Goal: Information Seeking & Learning: Check status

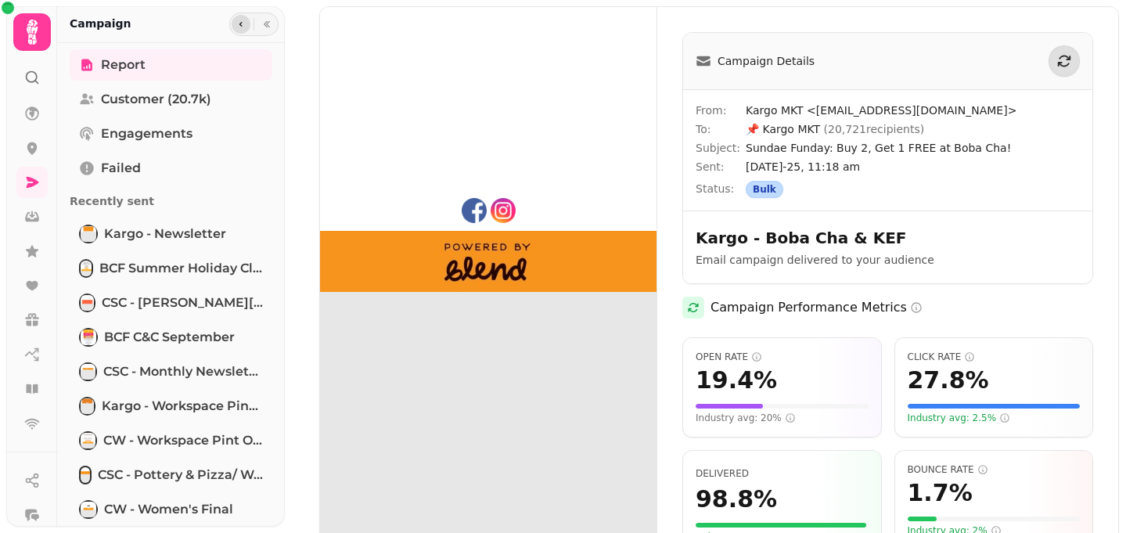
click at [236, 20] on icon "button" at bounding box center [240, 24] width 9 height 9
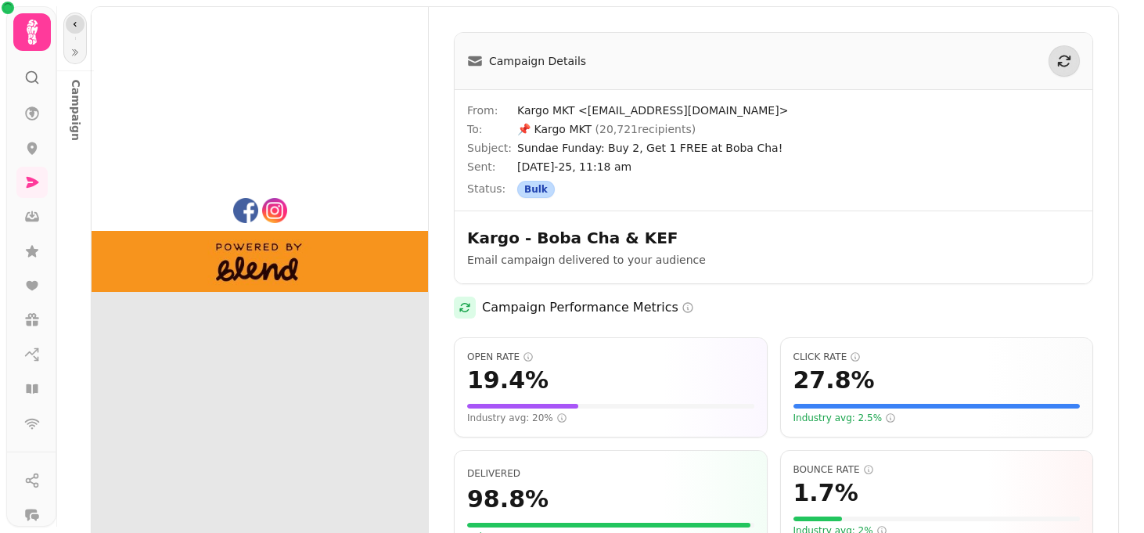
click at [68, 26] on button "button" at bounding box center [75, 24] width 19 height 19
click at [70, 24] on icon "button" at bounding box center [74, 24] width 9 height 9
click at [24, 189] on icon at bounding box center [32, 182] width 16 height 16
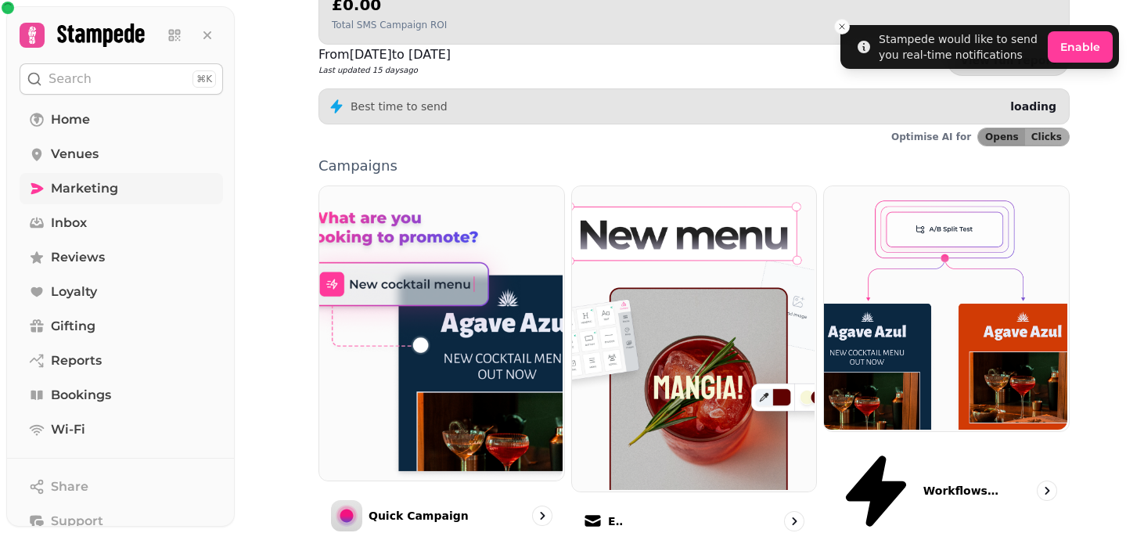
scroll to position [340, 0]
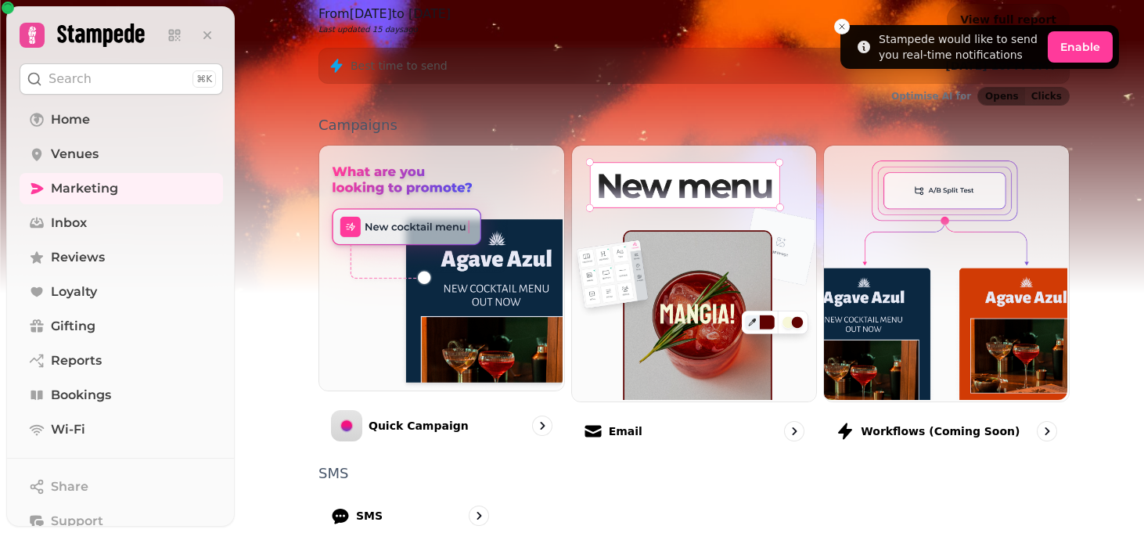
scroll to position [423, 0]
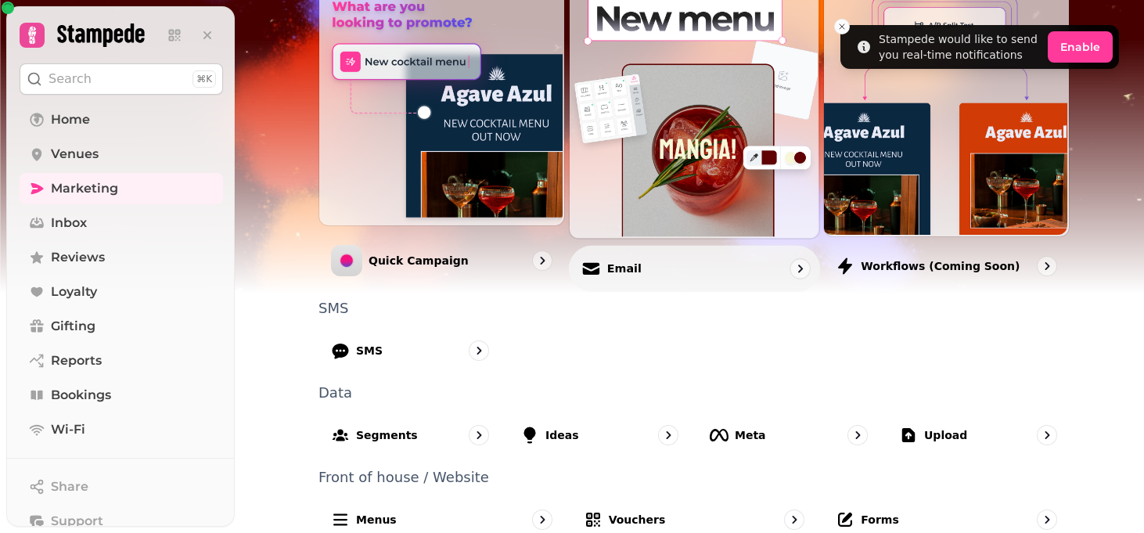
click at [678, 272] on div "Email" at bounding box center [694, 268] width 251 height 46
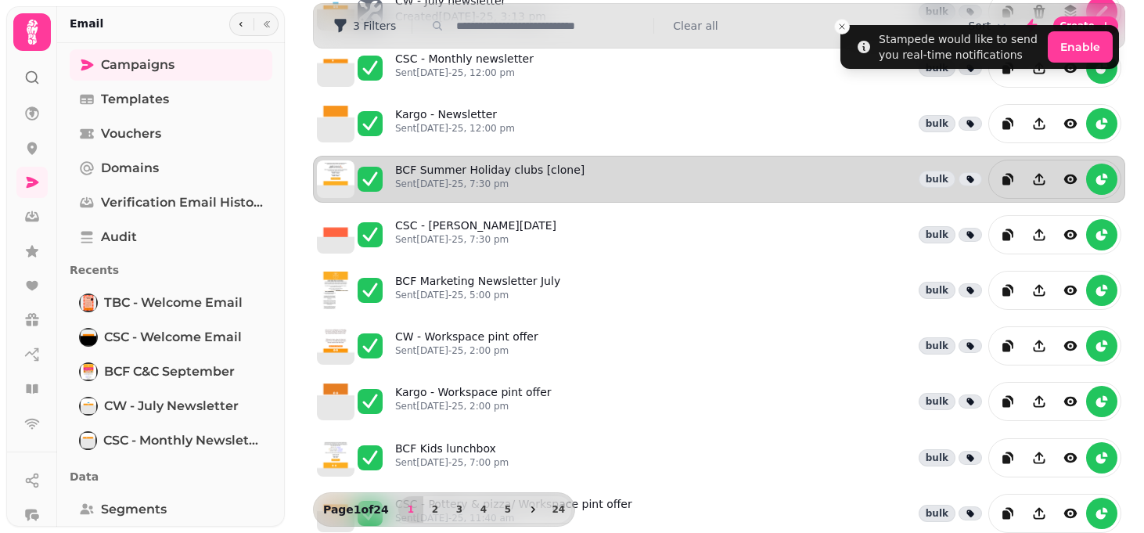
scroll to position [279, 0]
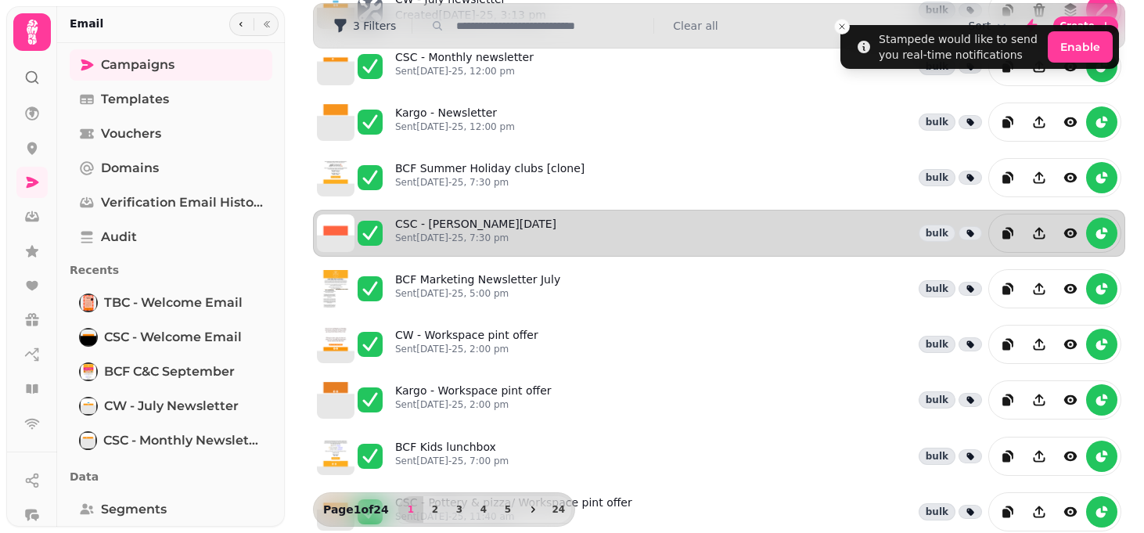
click at [685, 240] on div "CSC - [PERSON_NAME][DATE] Sent [DATE]-25, 7:30 pm bulk" at bounding box center [758, 233] width 726 height 39
click at [446, 232] on p "Sent [DATE]-25, 7:30 pm" at bounding box center [475, 238] width 161 height 13
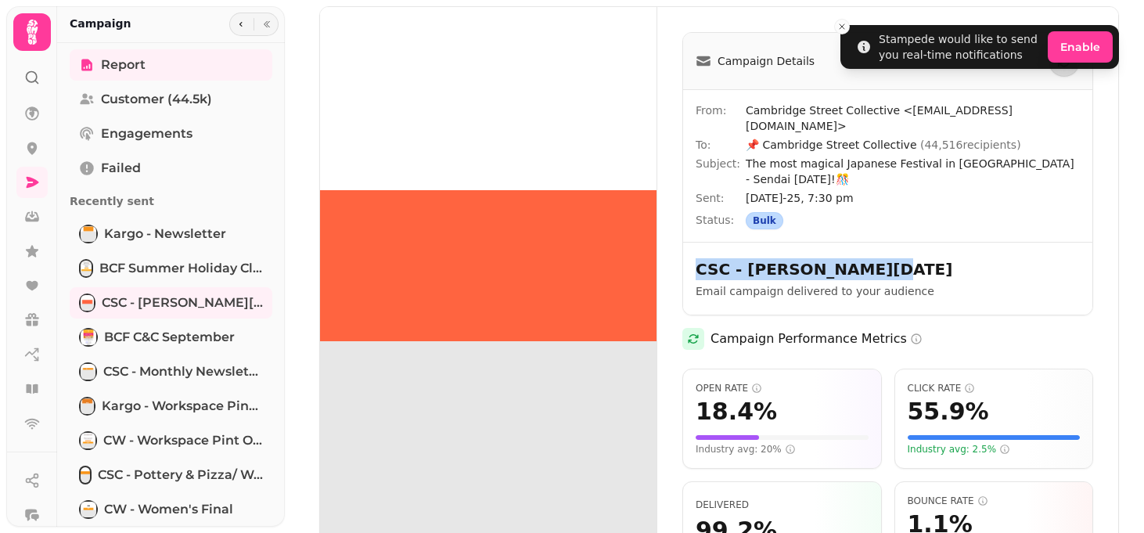
drag, startPoint x: 871, startPoint y: 264, endPoint x: 684, endPoint y: 267, distance: 187.0
click at [684, 267] on div "CSC - [PERSON_NAME][DATE] Email campaign delivered to your audience" at bounding box center [887, 278] width 409 height 73
copy h2 "CSC - [PERSON_NAME][DATE]"
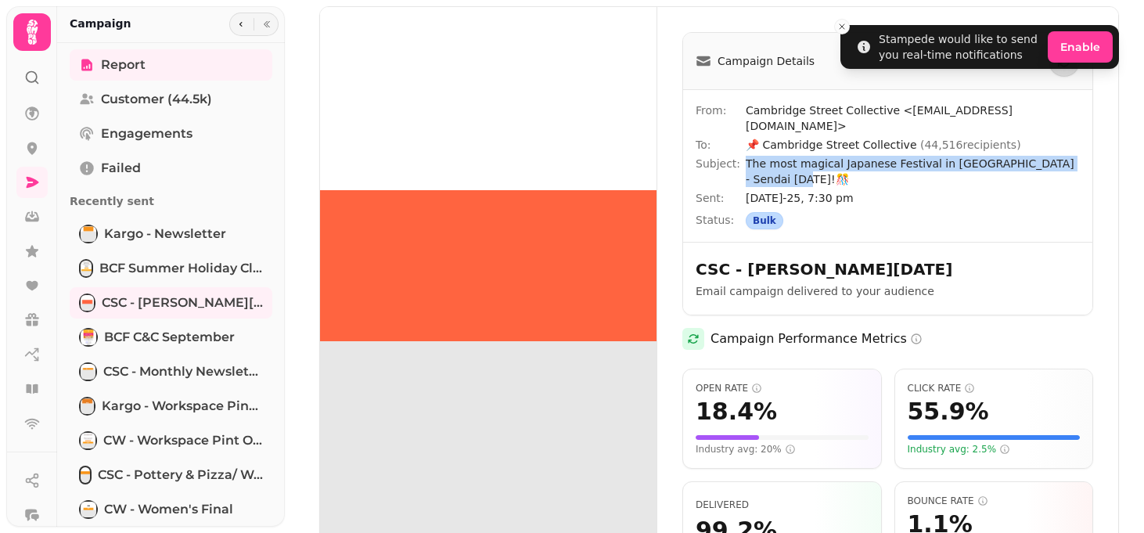
drag, startPoint x: 813, startPoint y: 179, endPoint x: 743, endPoint y: 164, distance: 72.0
click at [743, 164] on div "Subject: The most magical Japanese Festival in [GEOGRAPHIC_DATA] - Sendai [DATE…" at bounding box center [888, 171] width 384 height 31
copy div "The most magical Japanese Festival in [GEOGRAPHIC_DATA] - Sendai [DATE]!🎊"
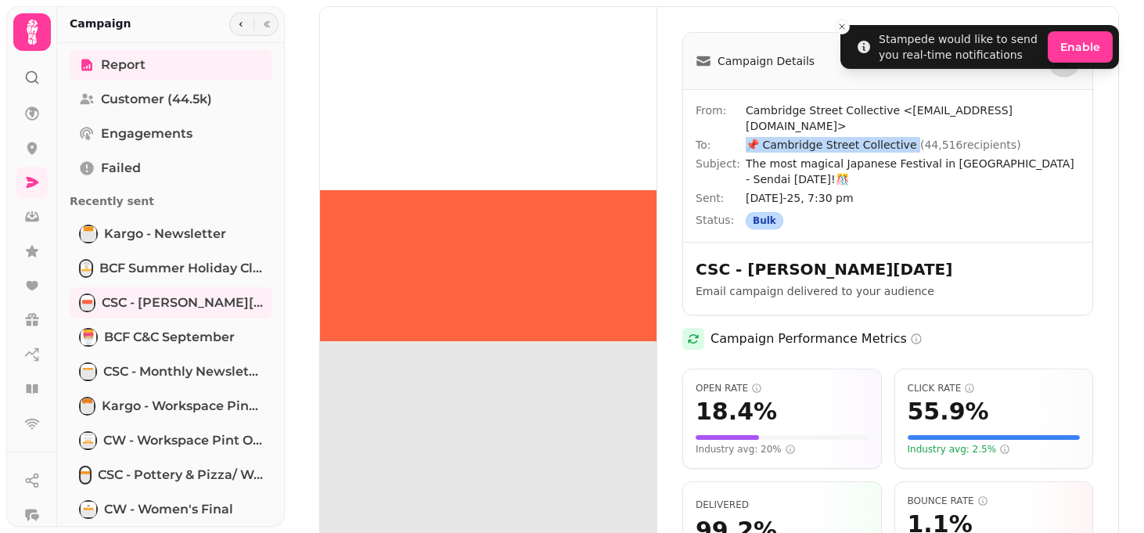
drag, startPoint x: 905, startPoint y: 147, endPoint x: 725, endPoint y: 142, distance: 179.3
click at [725, 142] on div "To: 📌 Cambridge Street Collective ( 44,516 recipients)" at bounding box center [888, 145] width 384 height 16
copy div "📌 Cambridge Street Collective"
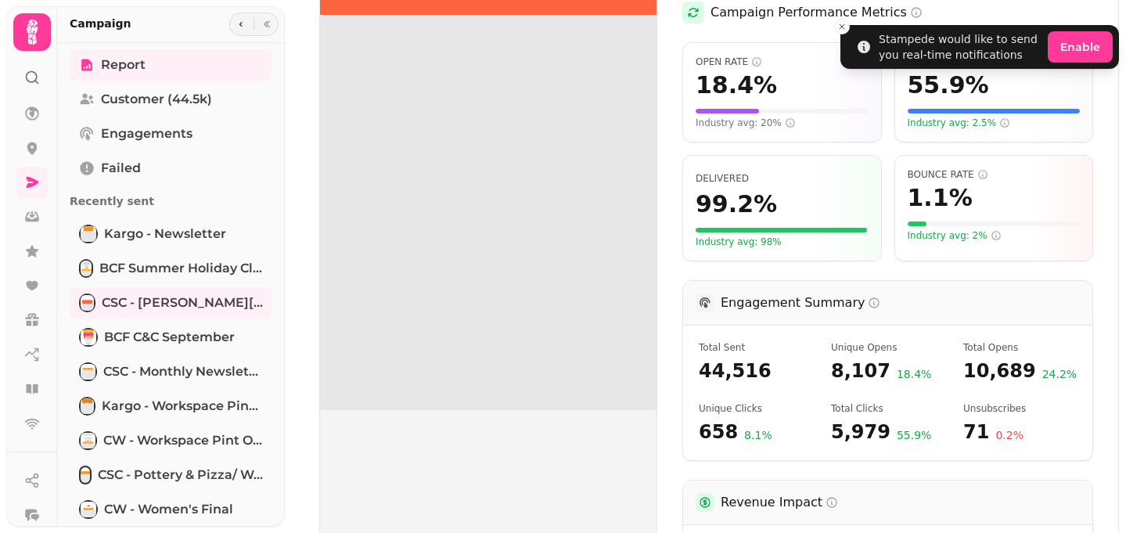
scroll to position [328, 0]
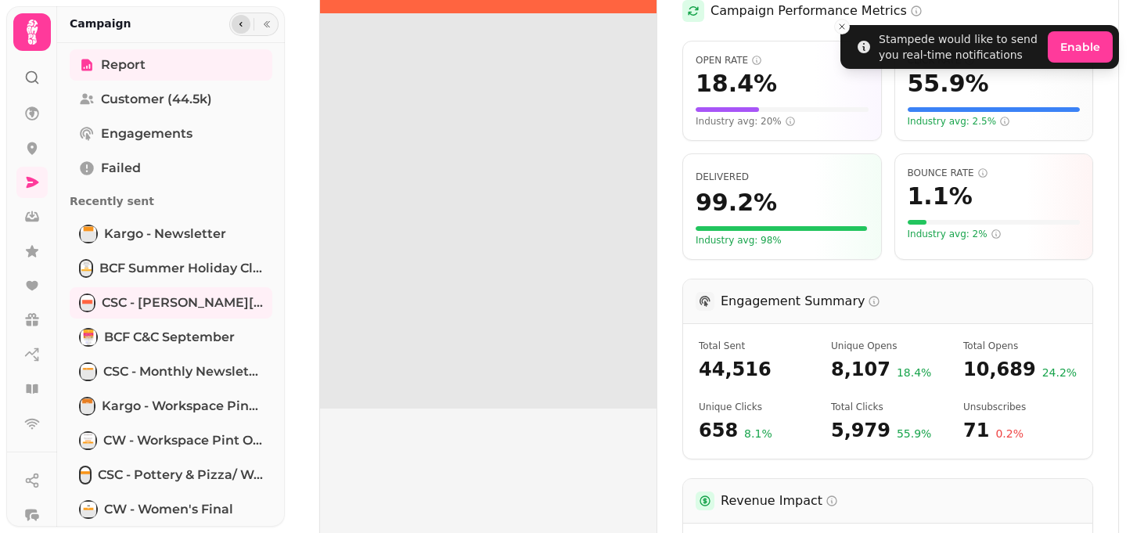
click at [242, 25] on icon "button" at bounding box center [240, 24] width 9 height 9
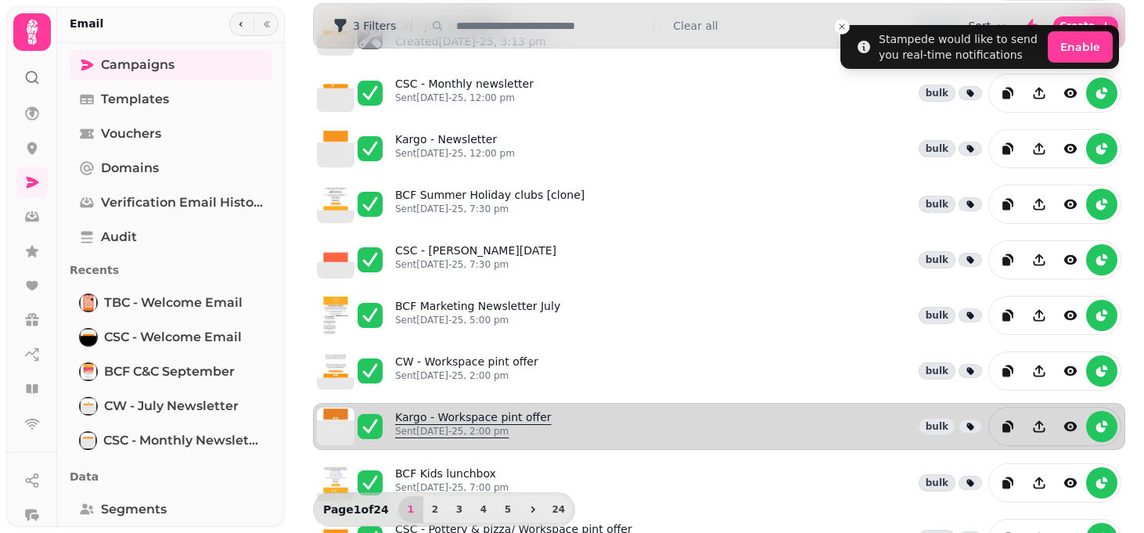
scroll to position [243, 0]
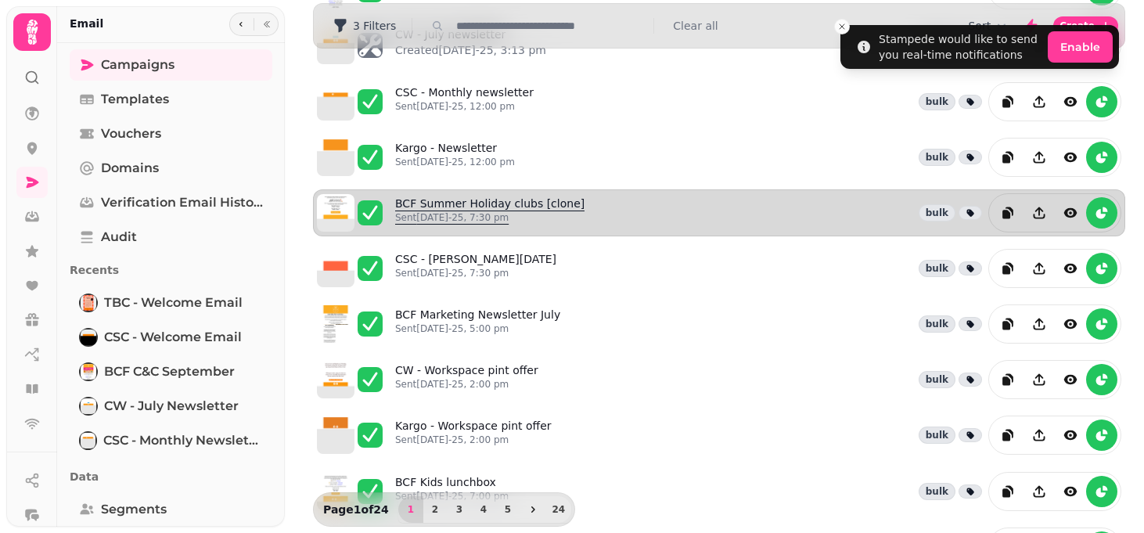
click at [509, 208] on link "BCF Summer Holiday clubs [clone] Sent [DATE]-25, 7:30 pm" at bounding box center [489, 213] width 189 height 34
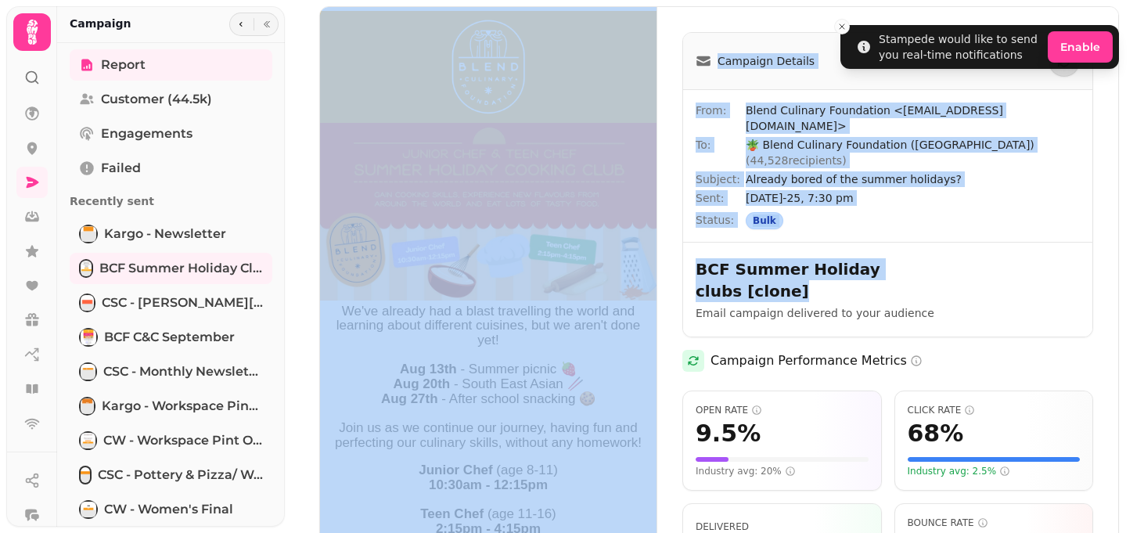
drag, startPoint x: 949, startPoint y: 236, endPoint x: 655, endPoint y: 243, distance: 294.3
click at [655, 243] on div "View Full Email Campaign Details From: Blend Culinary Foundation <[EMAIL_ADDRES…" at bounding box center [719, 517] width 798 height 1020
copy div "View Full Email Campaign Details From: Blend Culinary Foundation <[EMAIL_ADDRES…"
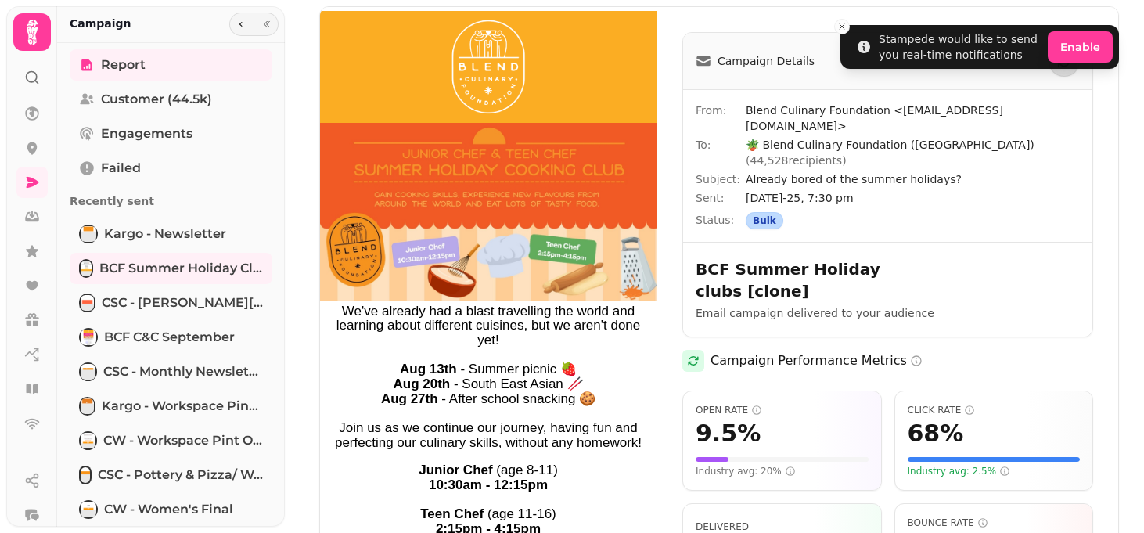
click at [964, 171] on span "Already bored of the summer holidays?" at bounding box center [913, 179] width 334 height 16
drag, startPoint x: 964, startPoint y: 145, endPoint x: 743, endPoint y: 146, distance: 221.4
click at [744, 171] on div "Subject: Already bored of the summer holidays?" at bounding box center [888, 179] width 384 height 16
copy div "Already bored of the summer holidays?"
drag, startPoint x: 892, startPoint y: 131, endPoint x: 732, endPoint y: 131, distance: 160.4
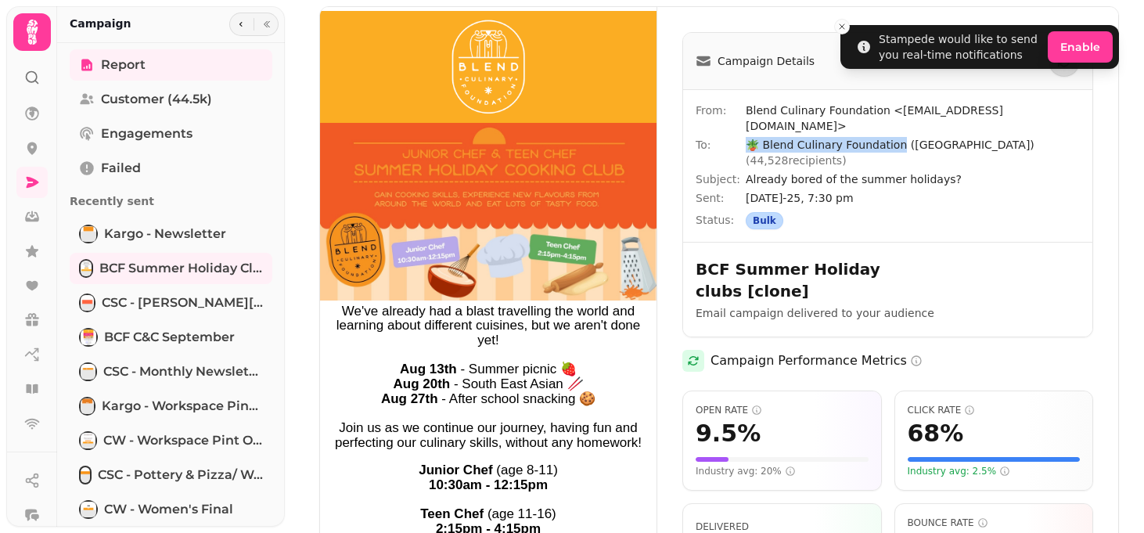
click at [732, 137] on div "To: 🪴 Blend Culinary Foundation ([GEOGRAPHIC_DATA]) ( 44,528 recipients)" at bounding box center [888, 152] width 384 height 31
copy div "🪴 Blend Culinary Foundation"
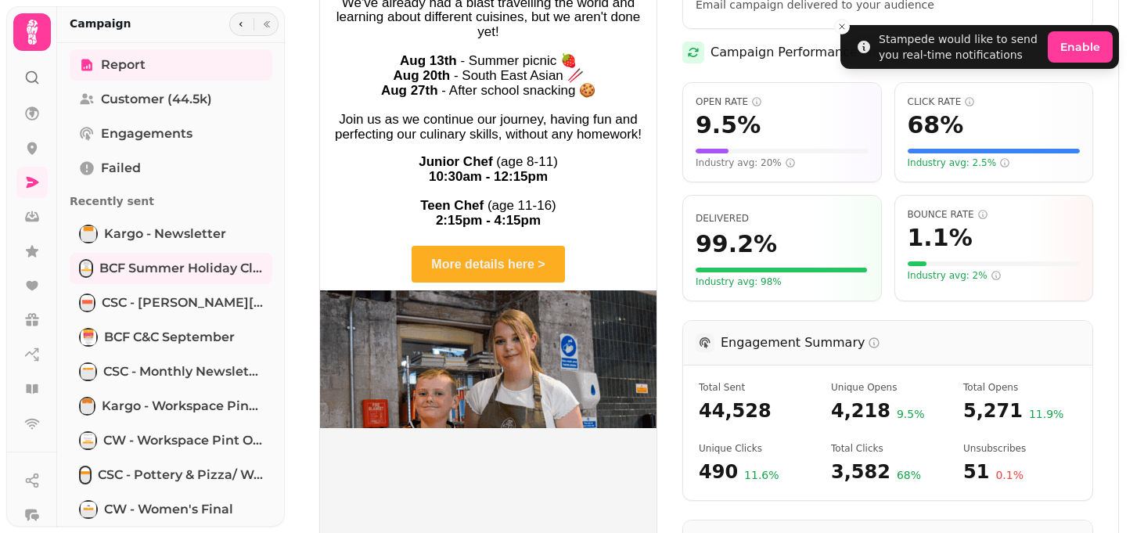
scroll to position [308, 0]
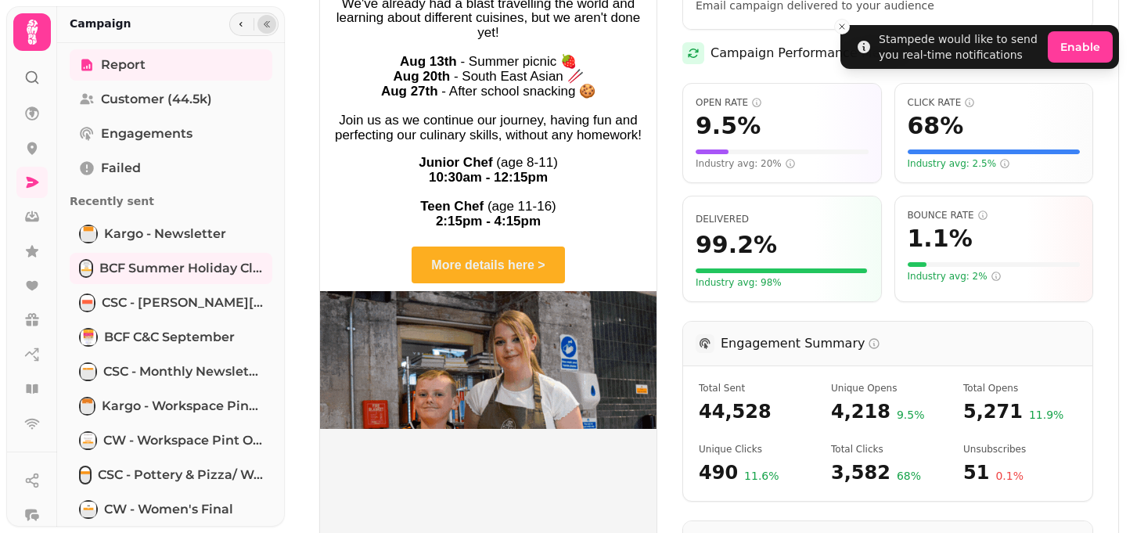
click at [264, 27] on icon "button" at bounding box center [266, 24] width 5 height 6
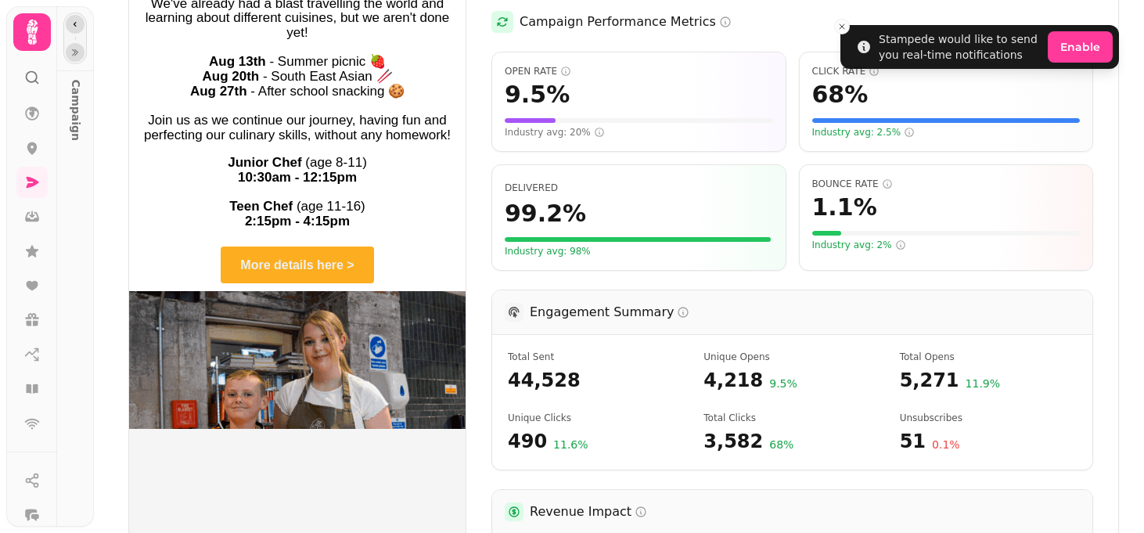
click at [70, 24] on button "button" at bounding box center [75, 24] width 19 height 19
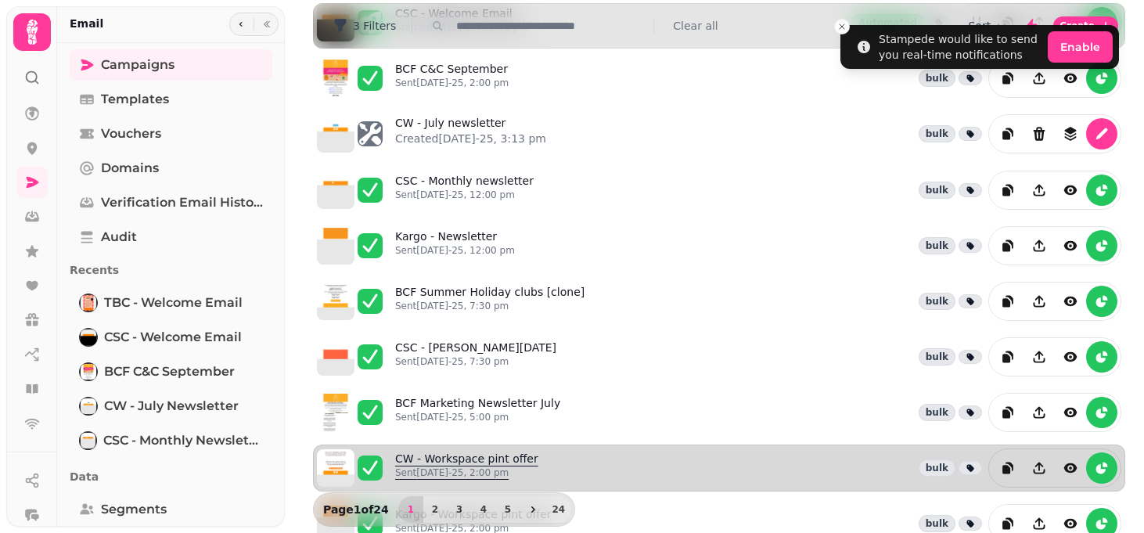
scroll to position [136, 0]
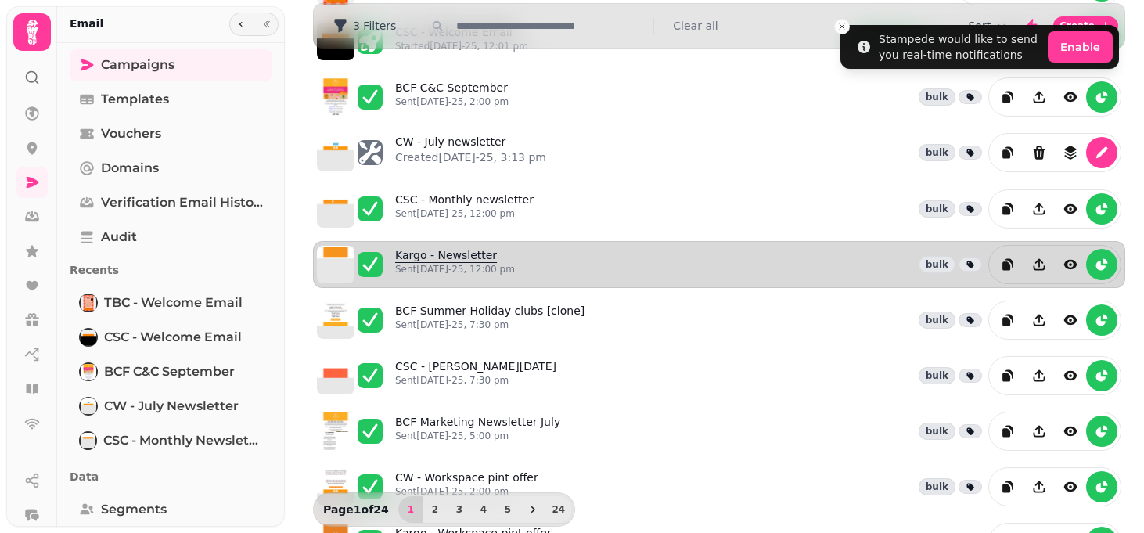
click at [443, 264] on p "Sent [DATE]-25, 12:00 pm" at bounding box center [455, 269] width 120 height 13
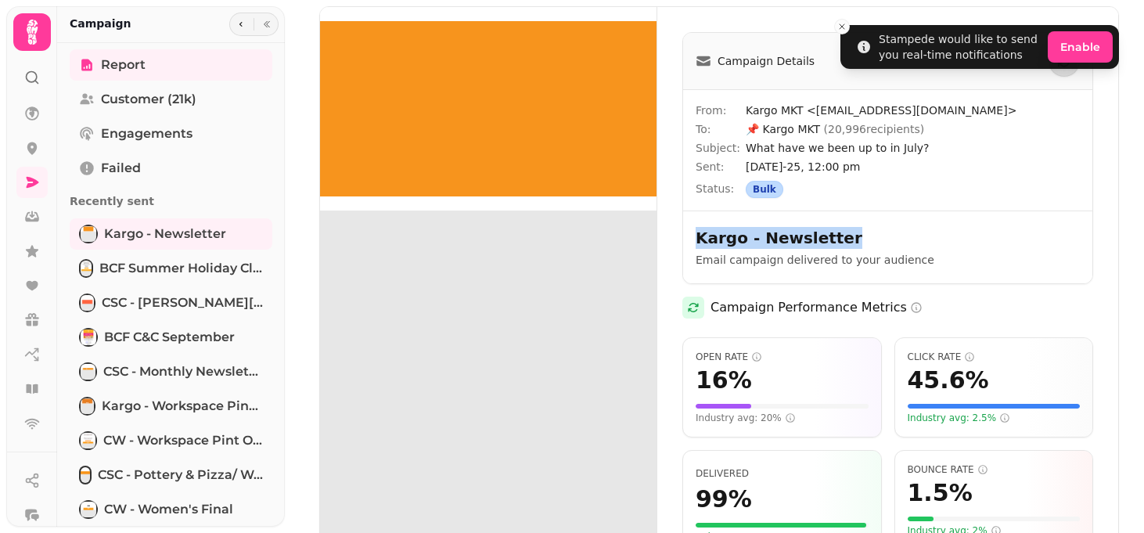
drag, startPoint x: 839, startPoint y: 236, endPoint x: 666, endPoint y: 237, distance: 172.9
click at [666, 237] on div "Campaign Details From: Kargo MKT <[EMAIL_ADDRESS][DOMAIN_NAME]> To: 📌 Kargo MKT…" at bounding box center [887, 490] width 461 height 967
copy h2 "Kargo - Newsletter"
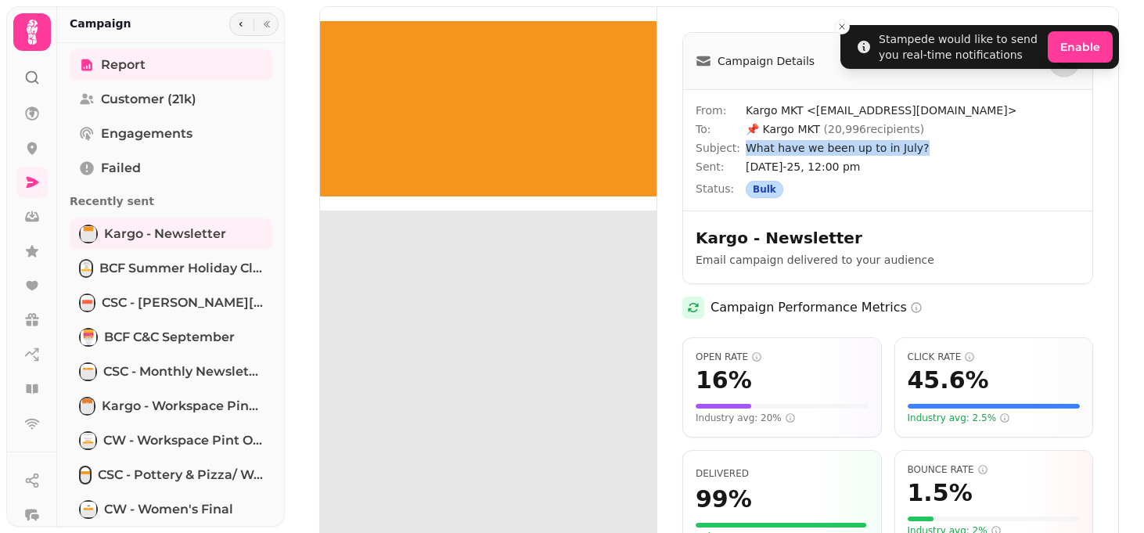
drag, startPoint x: 919, startPoint y: 149, endPoint x: 736, endPoint y: 151, distance: 182.3
click at [736, 151] on div "Subject: What have we been up to in July?" at bounding box center [888, 148] width 384 height 16
copy div "What have we been up to in July?"
drag, startPoint x: 815, startPoint y: 128, endPoint x: 748, endPoint y: 124, distance: 67.4
click at [748, 124] on span "📌 Kargo MKT ( 20,996 recipients)" at bounding box center [835, 129] width 178 height 13
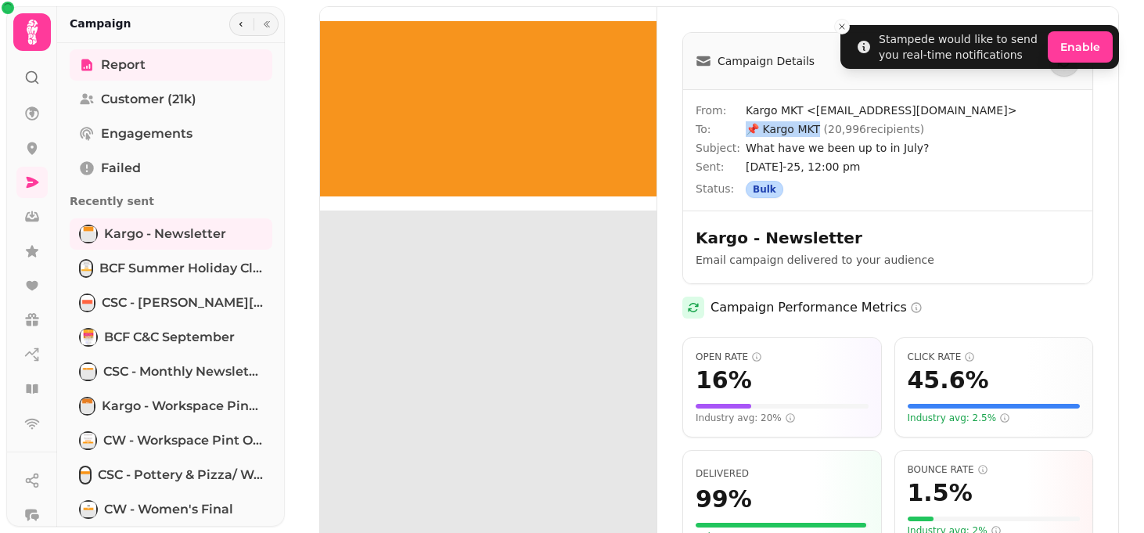
copy span "📌 Kargo MKT"
click at [239, 24] on icon "button" at bounding box center [240, 24] width 9 height 9
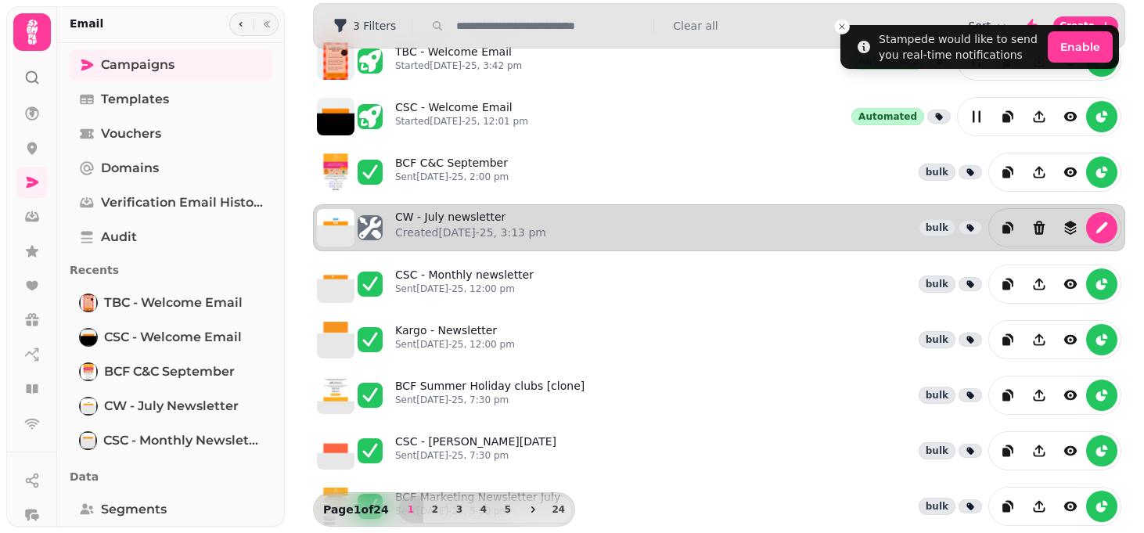
scroll to position [65, 0]
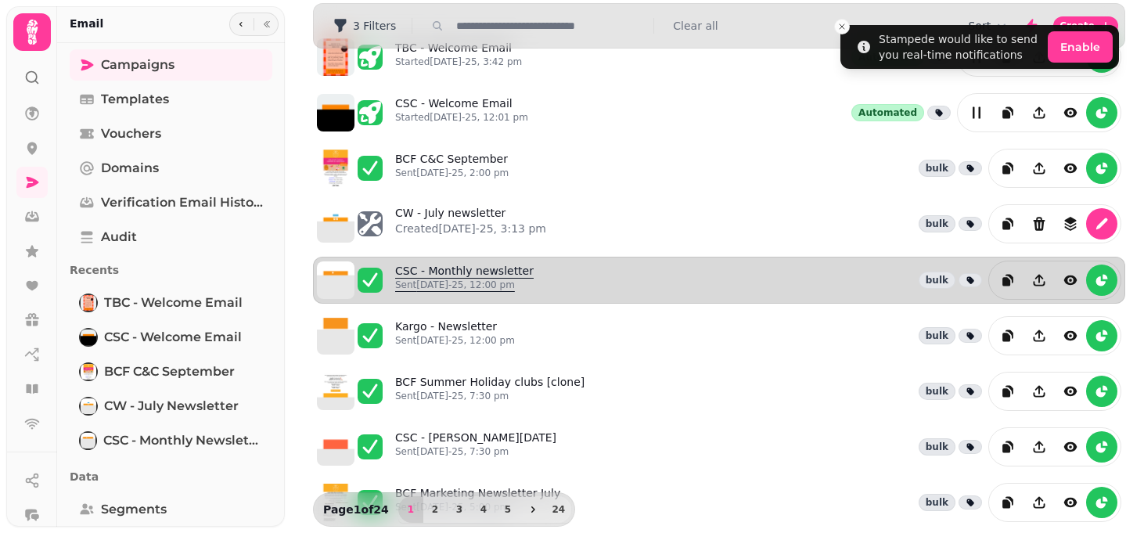
click at [480, 271] on link "CSC - Monthly newsletter Sent [DATE]-25, 12:00 pm" at bounding box center [464, 280] width 139 height 34
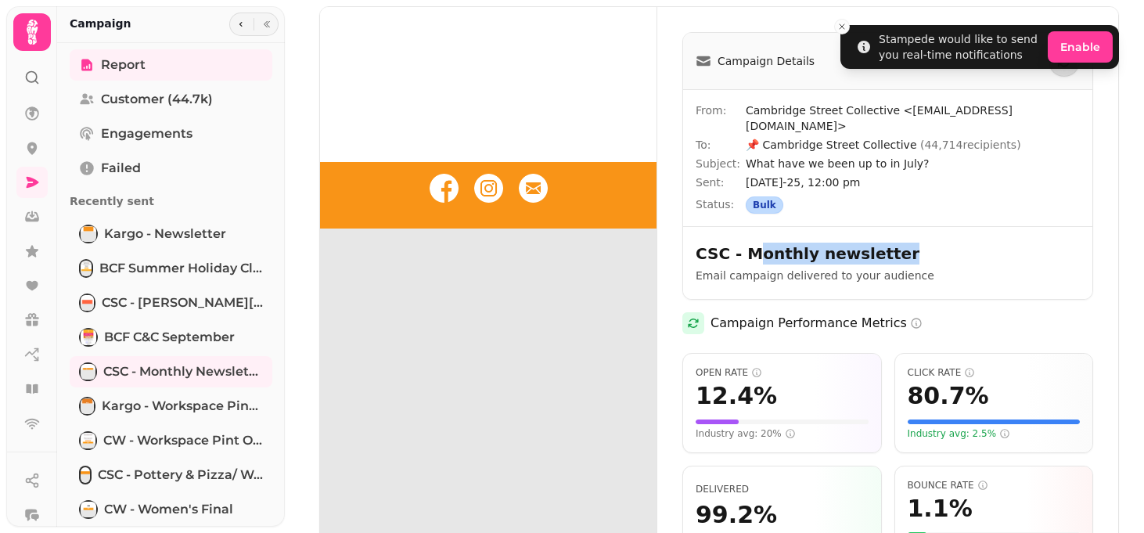
drag, startPoint x: 882, startPoint y: 259, endPoint x: 754, endPoint y: 254, distance: 127.6
click at [754, 254] on h2 "CSC - Monthly newsletter" at bounding box center [846, 254] width 300 height 22
click at [892, 248] on h2 "CSC - Monthly newsletter" at bounding box center [846, 254] width 300 height 22
drag, startPoint x: 882, startPoint y: 254, endPoint x: 661, endPoint y: 259, distance: 220.7
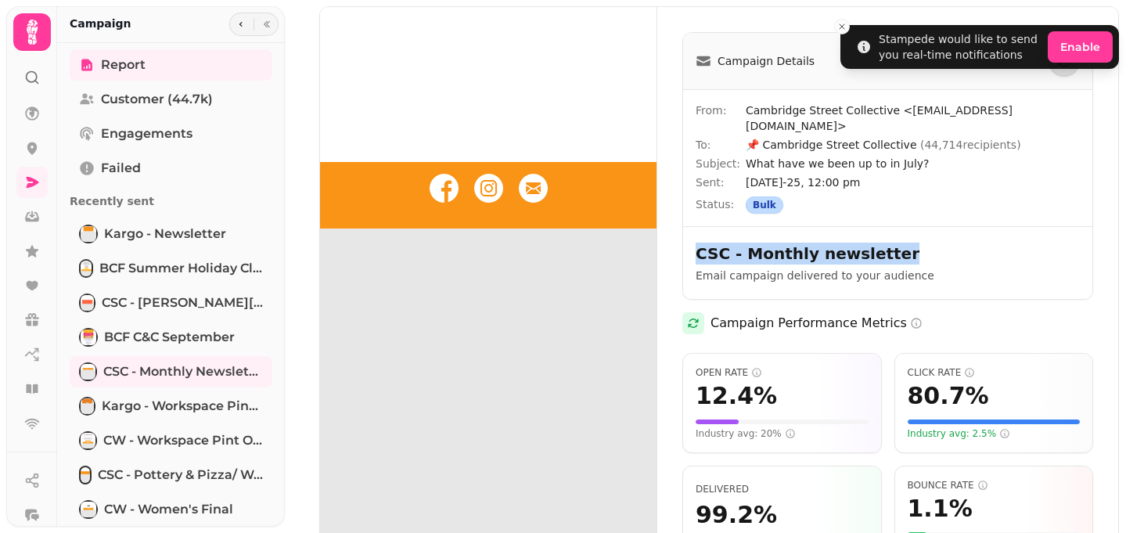
click at [661, 259] on div "Campaign Details From: Cambridge Street Collective <[EMAIL_ADDRESS][DOMAIN_NAME…" at bounding box center [887, 498] width 461 height 983
copy h2 "CSC - Monthly newsletter"
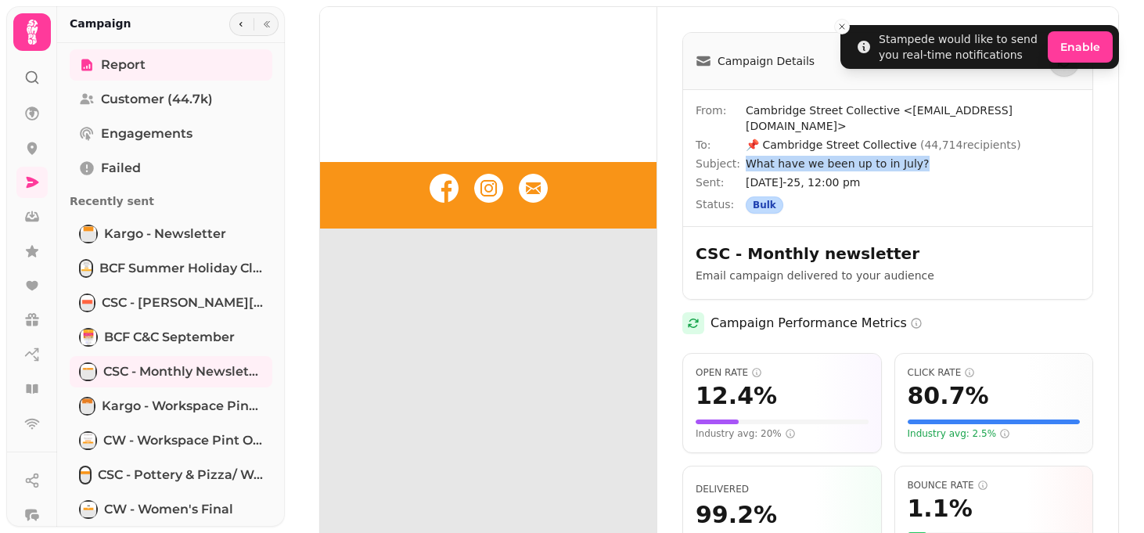
drag, startPoint x: 926, startPoint y: 162, endPoint x: 746, endPoint y: 166, distance: 179.2
click at [746, 166] on span "What have we been up to in July?" at bounding box center [913, 164] width 334 height 16
drag, startPoint x: 903, startPoint y: 146, endPoint x: 748, endPoint y: 140, distance: 155.0
click at [748, 140] on span "📌 Cambridge Street Collective ( 44,714 recipients)" at bounding box center [883, 145] width 275 height 13
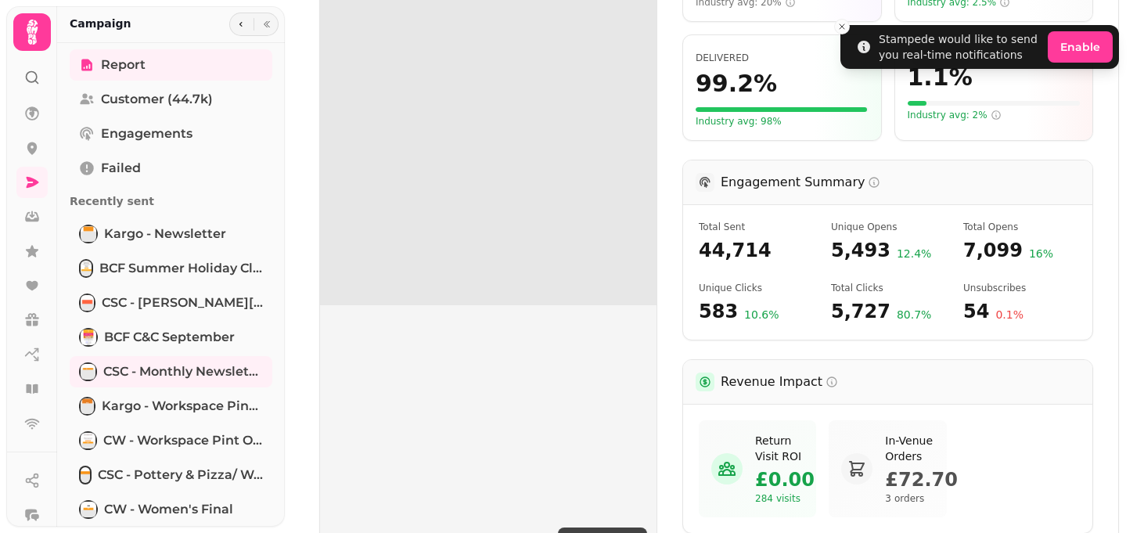
scroll to position [414, 0]
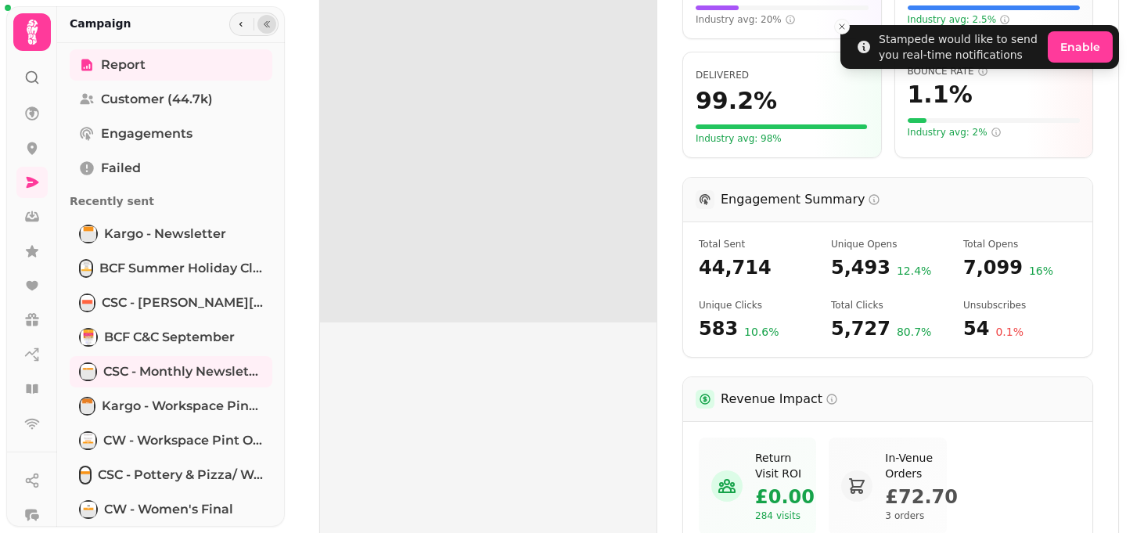
click at [268, 24] on icon "button" at bounding box center [266, 24] width 9 height 9
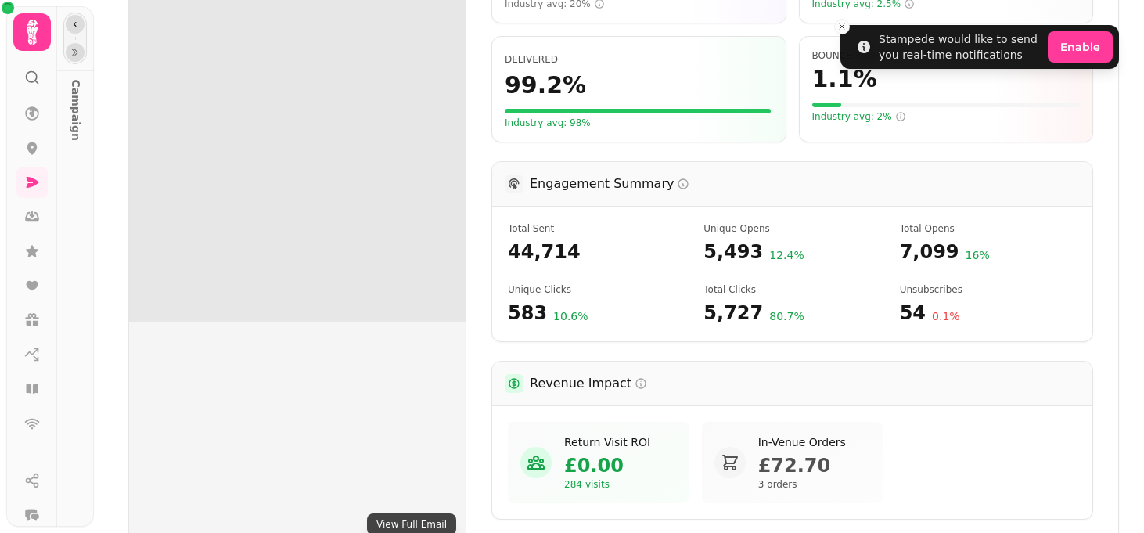
click at [69, 20] on button "button" at bounding box center [75, 24] width 19 height 19
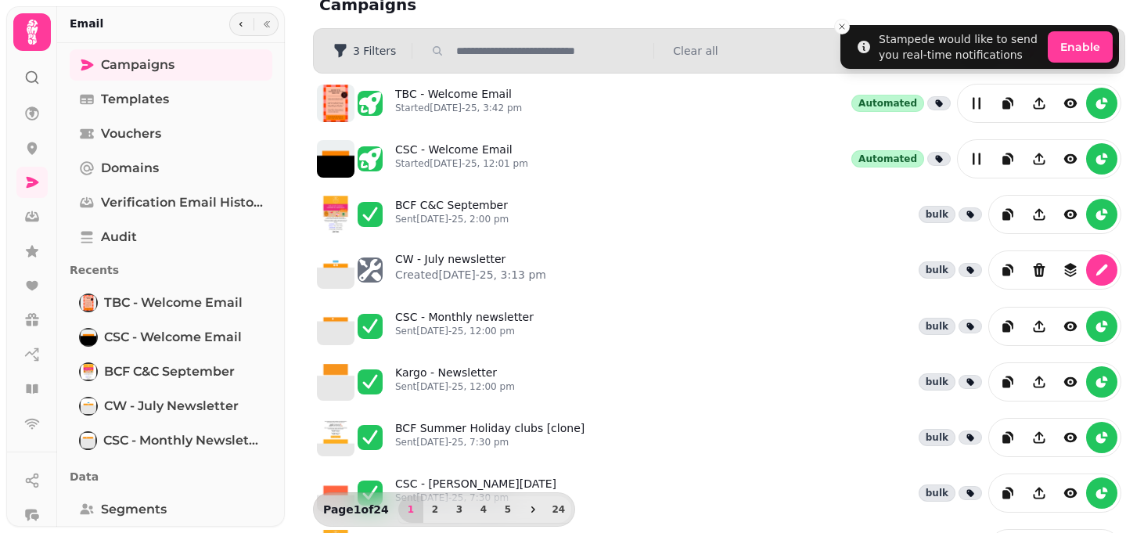
scroll to position [17, 0]
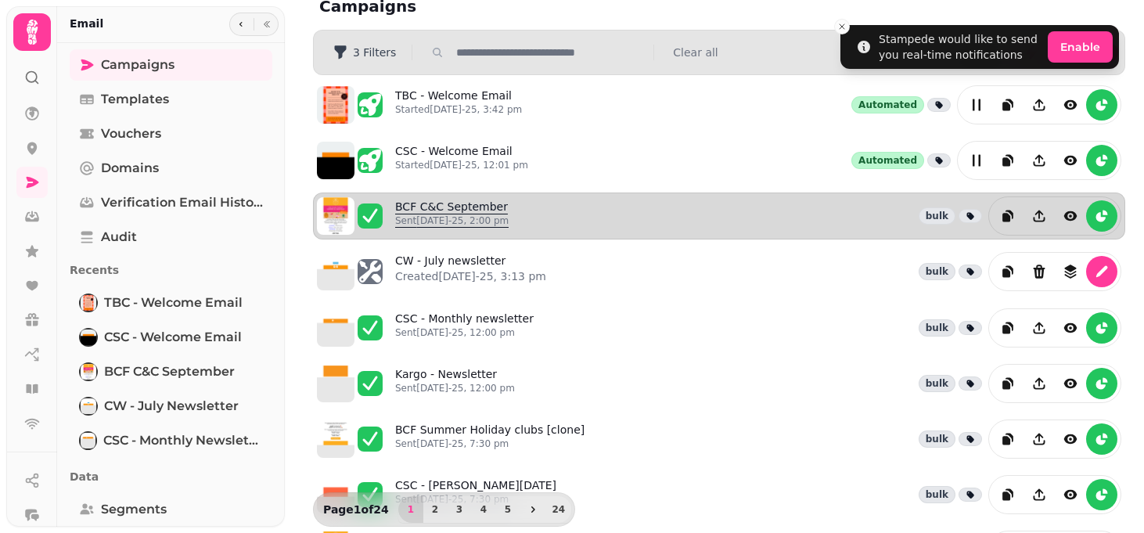
click at [463, 225] on p "Sent [DATE]-25, 2:00 pm" at bounding box center [451, 220] width 113 height 13
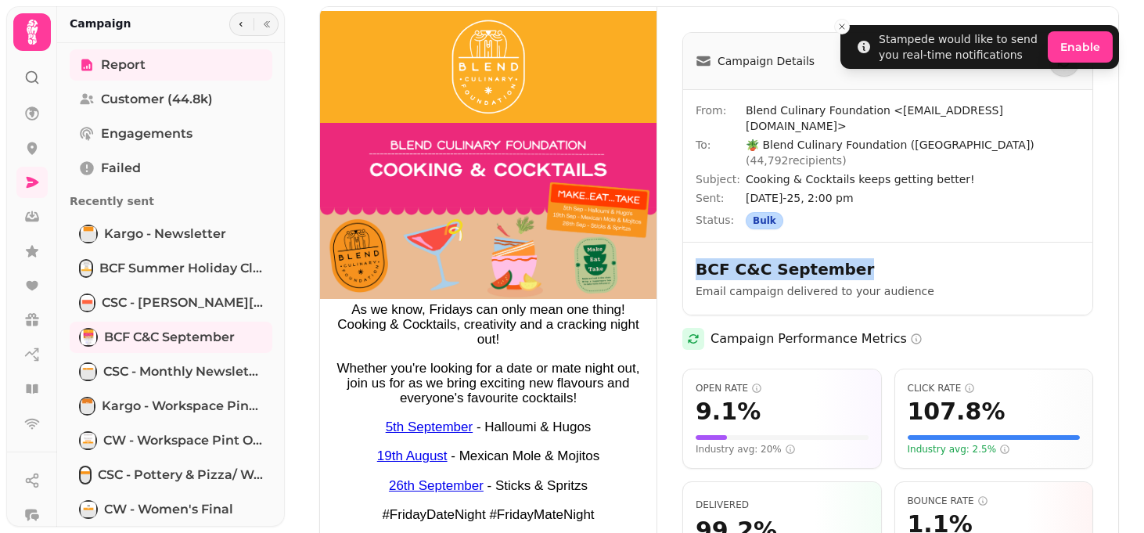
drag, startPoint x: 848, startPoint y: 234, endPoint x: 691, endPoint y: 237, distance: 157.3
click at [691, 242] on div "BCF C&C September Email campaign delivered to your audience" at bounding box center [887, 278] width 409 height 73
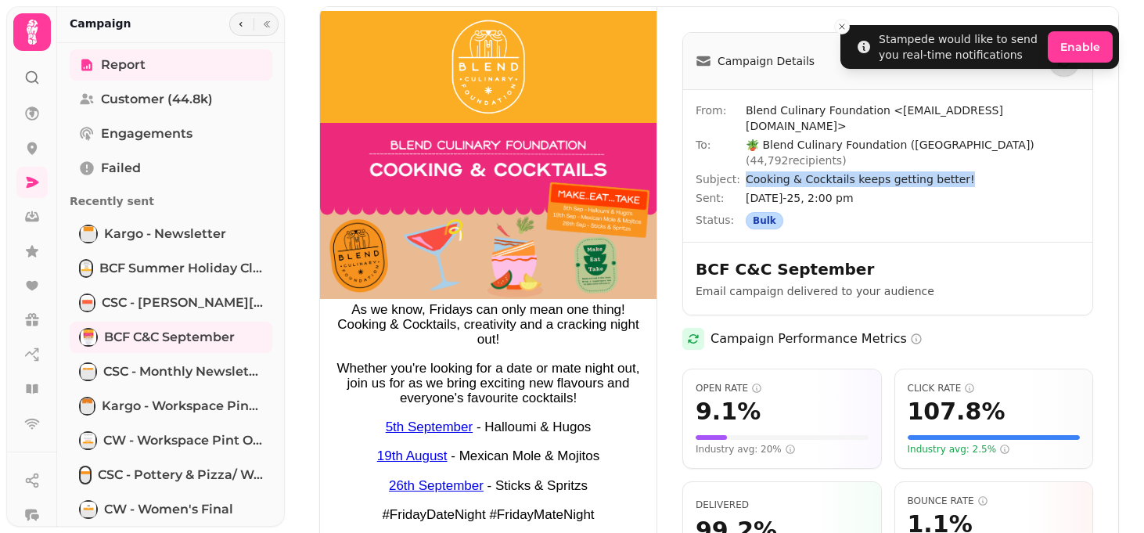
drag, startPoint x: 968, startPoint y: 148, endPoint x: 742, endPoint y: 142, distance: 226.2
click at [743, 171] on div "Subject: Cooking & Cocktails keeps getting better!" at bounding box center [888, 179] width 384 height 16
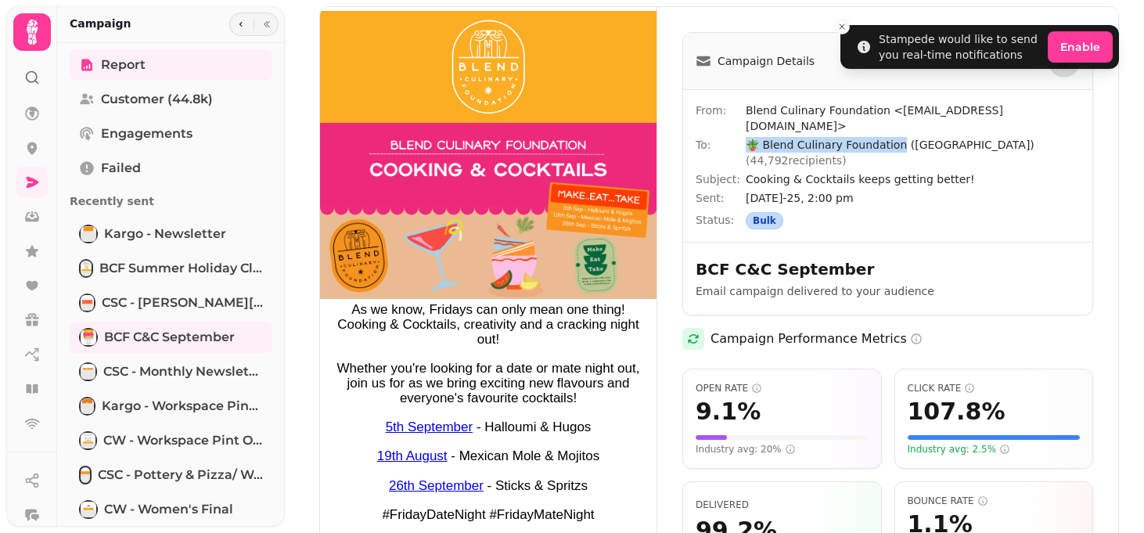
drag, startPoint x: 892, startPoint y: 130, endPoint x: 740, endPoint y: 128, distance: 151.8
click at [740, 137] on div "To: 🪴 Blend Culinary Foundation ([GEOGRAPHIC_DATA]) ( 44,792 recipients)" at bounding box center [888, 152] width 384 height 31
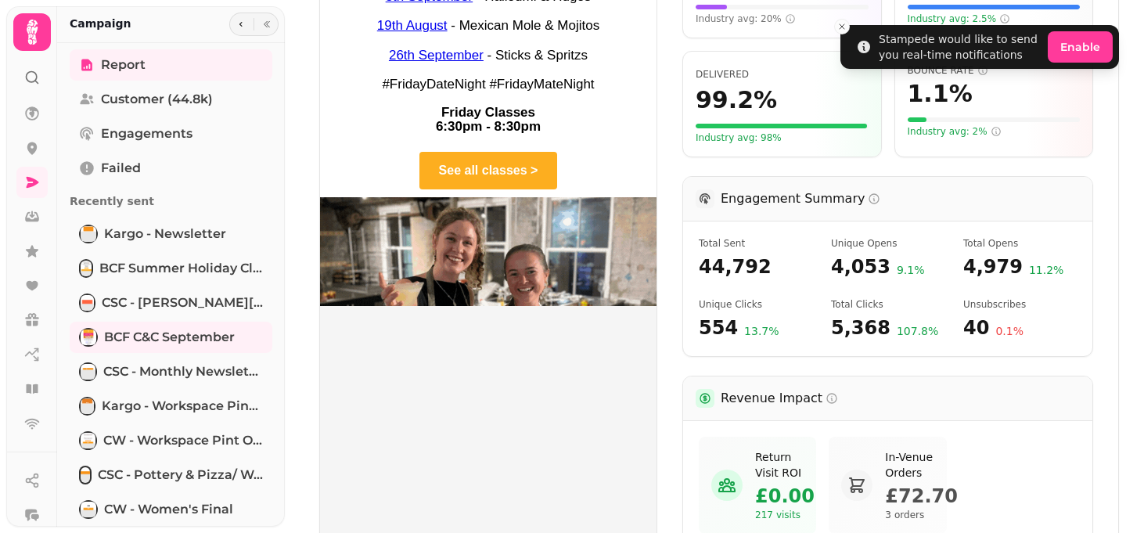
scroll to position [431, 0]
